Goal: Task Accomplishment & Management: Complete application form

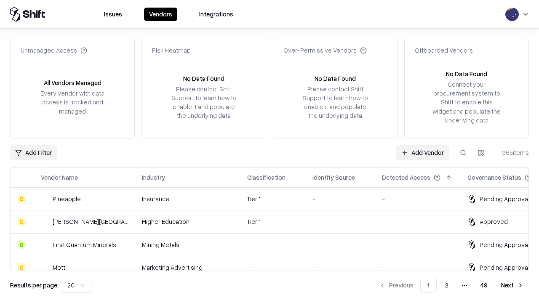
click at [422, 152] on link "Add Vendor" at bounding box center [422, 152] width 53 height 15
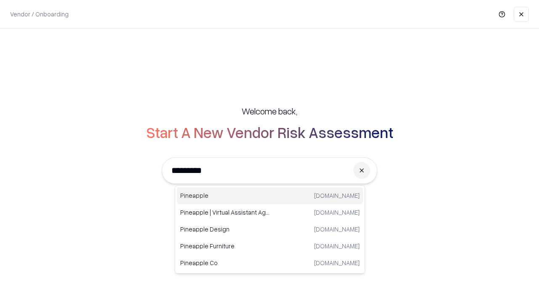
click at [270, 196] on div "Pineapple [DOMAIN_NAME]" at bounding box center [270, 195] width 186 height 17
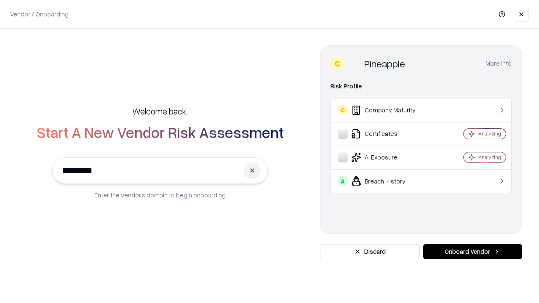
type input "*********"
click at [472, 252] on button "Onboard Vendor" at bounding box center [472, 251] width 99 height 15
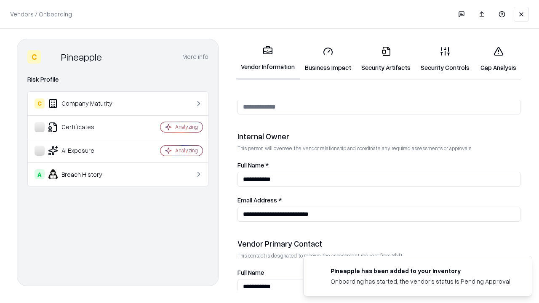
scroll to position [436, 0]
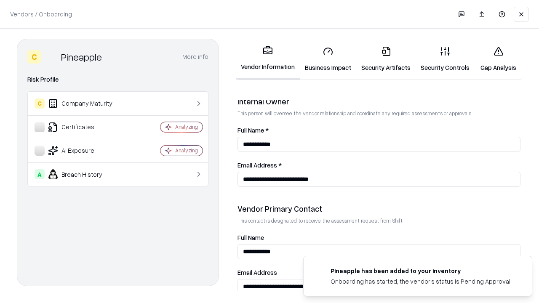
click at [328, 59] on link "Business Impact" at bounding box center [328, 59] width 56 height 39
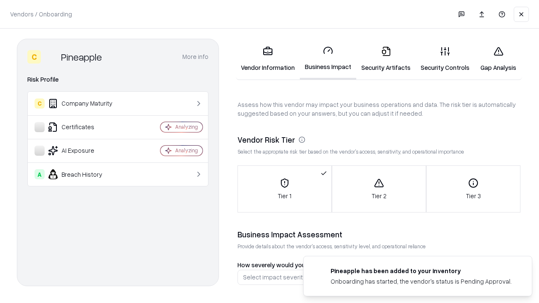
click at [386, 59] on link "Security Artifacts" at bounding box center [385, 59] width 59 height 39
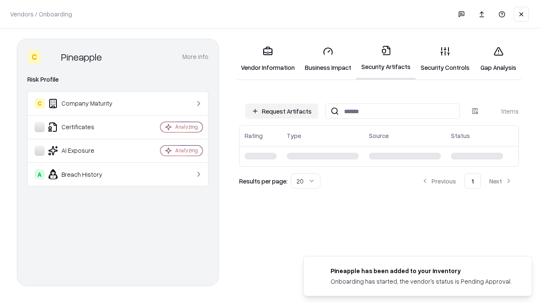
click at [282, 111] on button "Request Artifacts" at bounding box center [281, 111] width 73 height 15
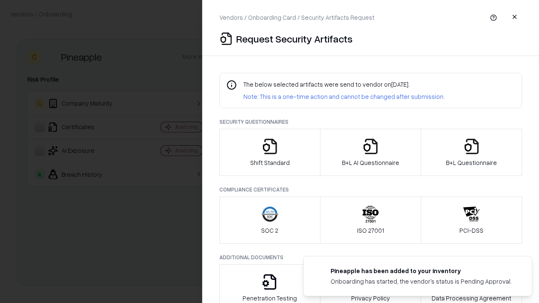
click at [269, 152] on icon "button" at bounding box center [269, 146] width 17 height 17
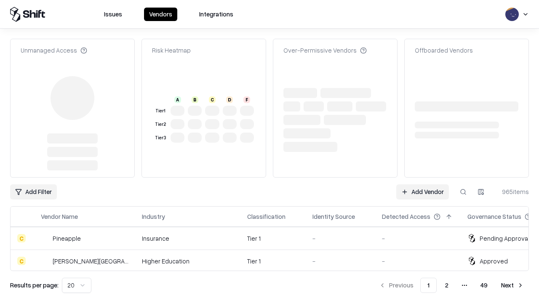
click at [422, 184] on link "Add Vendor" at bounding box center [422, 191] width 53 height 15
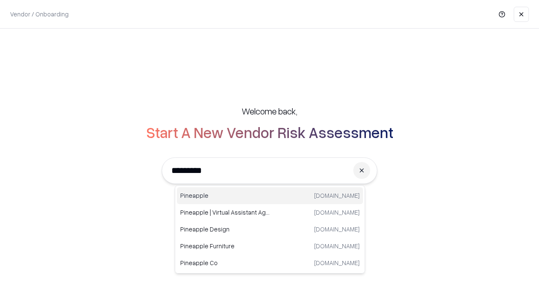
click at [270, 196] on div "Pineapple [DOMAIN_NAME]" at bounding box center [270, 195] width 186 height 17
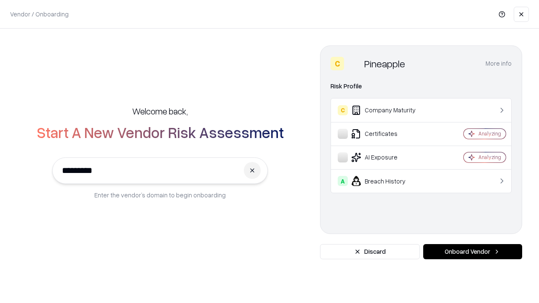
type input "*********"
click at [472, 252] on button "Onboard Vendor" at bounding box center [472, 251] width 99 height 15
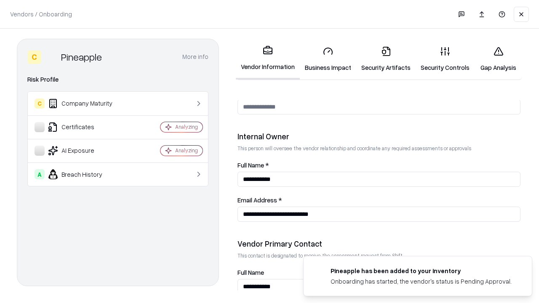
scroll to position [436, 0]
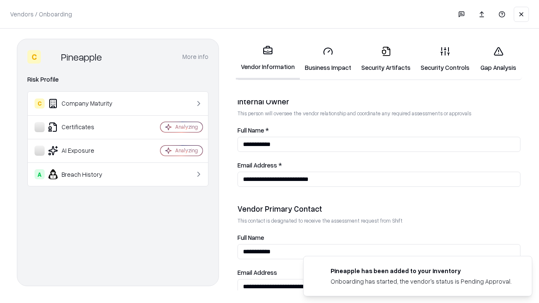
click at [498, 59] on link "Gap Analysis" at bounding box center [499, 59] width 48 height 39
